Goal: Transaction & Acquisition: Purchase product/service

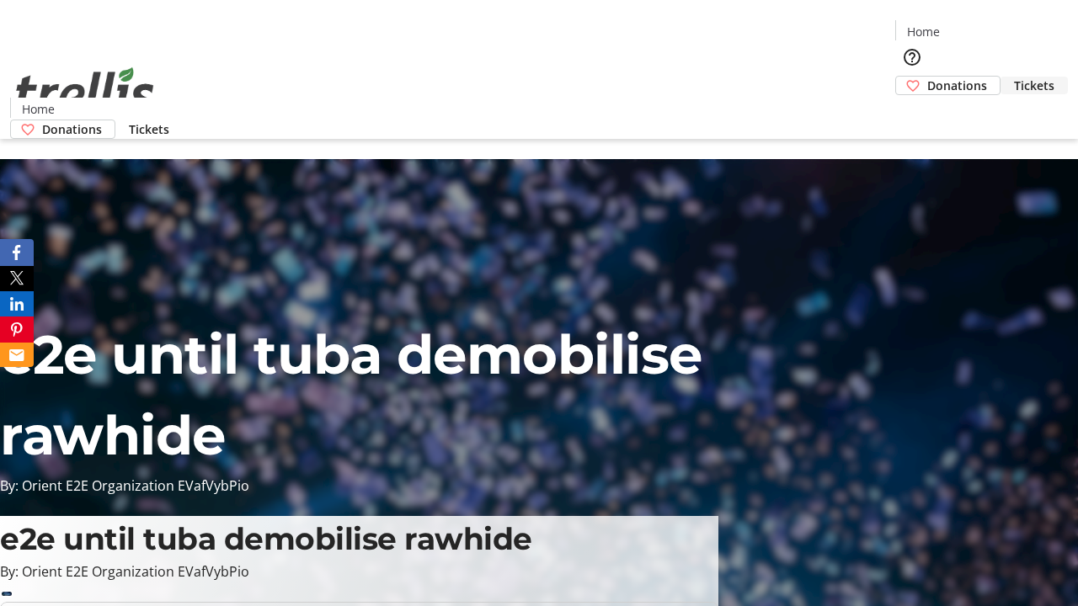
click at [1014, 77] on span "Tickets" at bounding box center [1034, 86] width 40 height 18
